Goal: Check status

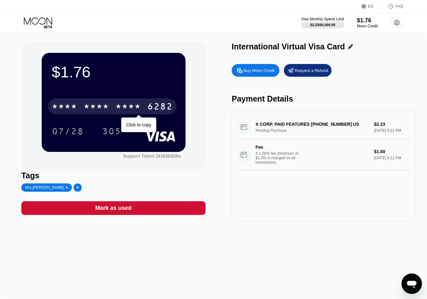
click at [133, 104] on div "* * * *" at bounding box center [127, 107] width 25 height 10
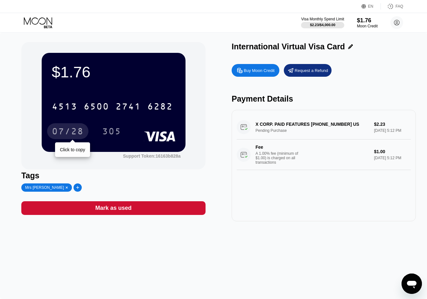
click at [71, 137] on div "07/28" at bounding box center [68, 132] width 32 height 10
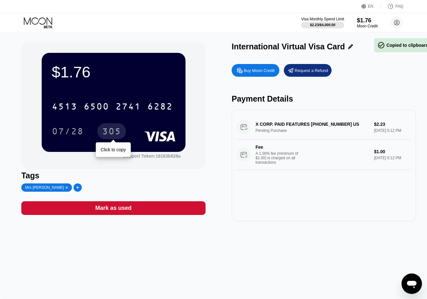
click at [113, 128] on div "305" at bounding box center [111, 132] width 19 height 10
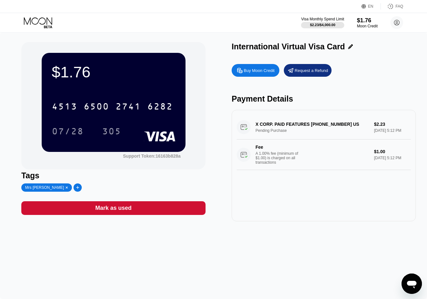
click at [279, 244] on div "$1.76 4513 6500 2741 6282 07/28 305 Support Token: 16163b828a Tags Mrs Aom Kham…" at bounding box center [213, 165] width 427 height 266
click at [266, 5] on div "EN Language Select an item Save FAQ" at bounding box center [213, 6] width 427 height 13
click at [307, 261] on div "$1.76 4513 6500 2741 6282 07/28 305 Support Token: 16163b828a Tags Mrs Aom Kham…" at bounding box center [213, 165] width 427 height 266
click at [231, 270] on div "$1.76 4513 6500 2741 6282 07/28 305 Support Token: 16163b828a Tags Mrs Aom Kham…" at bounding box center [213, 165] width 427 height 266
click at [182, 246] on div "$1.76 4513 6500 2741 6282 07/28 305 Support Token: 16163b828a Tags Mrs Aom Kham…" at bounding box center [213, 165] width 427 height 266
